Goal: Find specific page/section: Find specific page/section

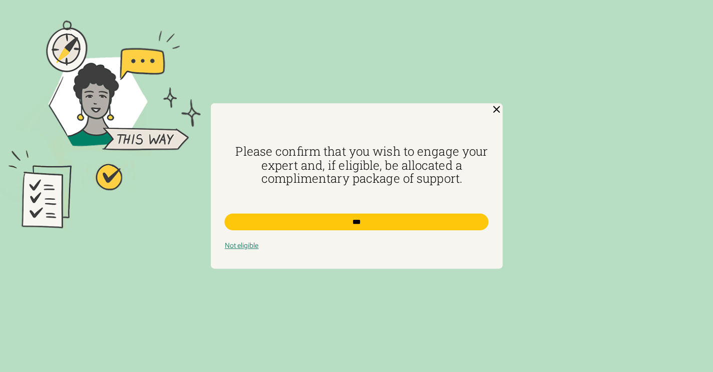
click at [497, 111] on img at bounding box center [496, 109] width 12 height 12
